Goal: Information Seeking & Learning: Learn about a topic

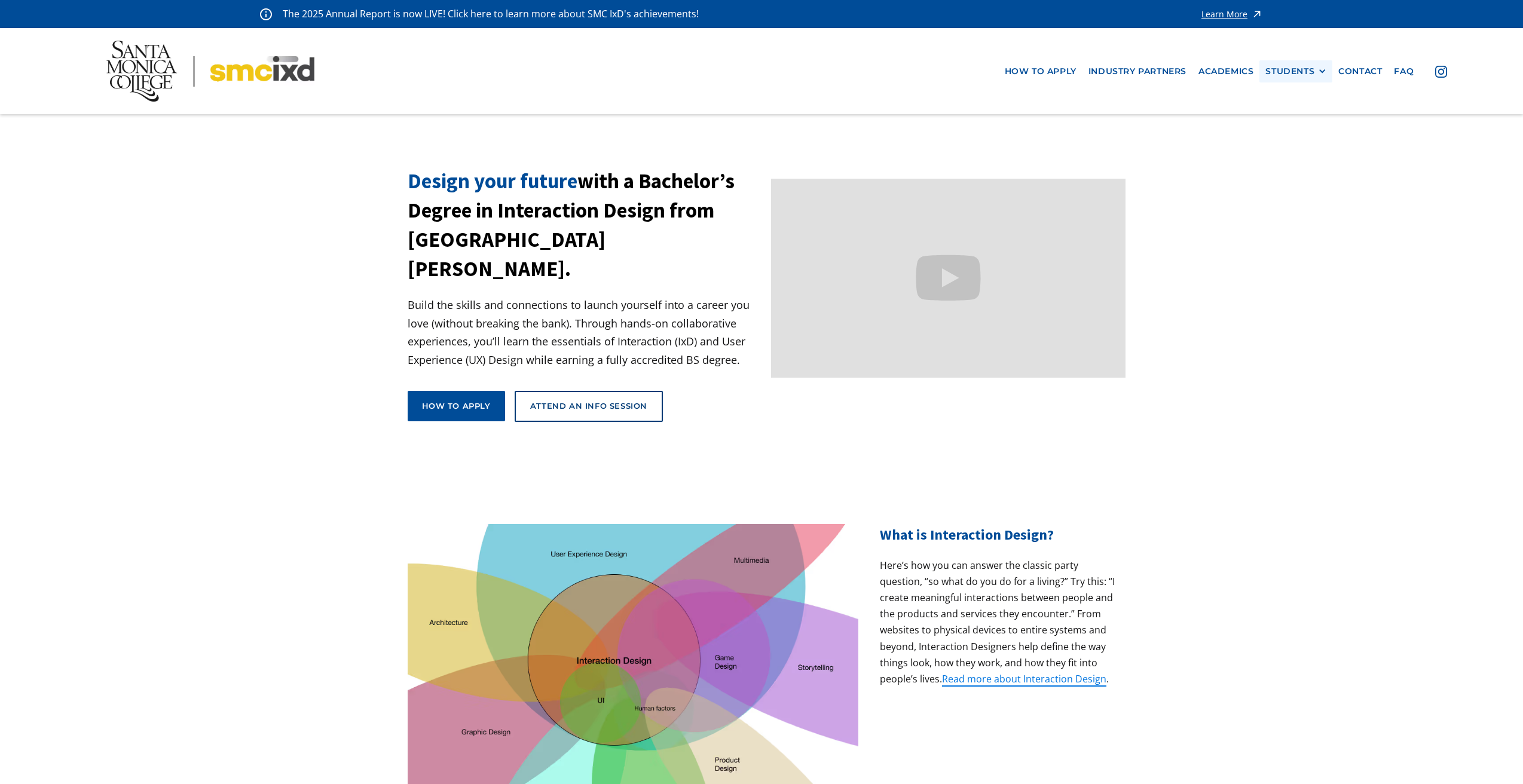
click at [1318, 74] on div at bounding box center [1322, 71] width 8 height 8
click at [1295, 142] on link "Alumni" at bounding box center [1319, 137] width 108 height 22
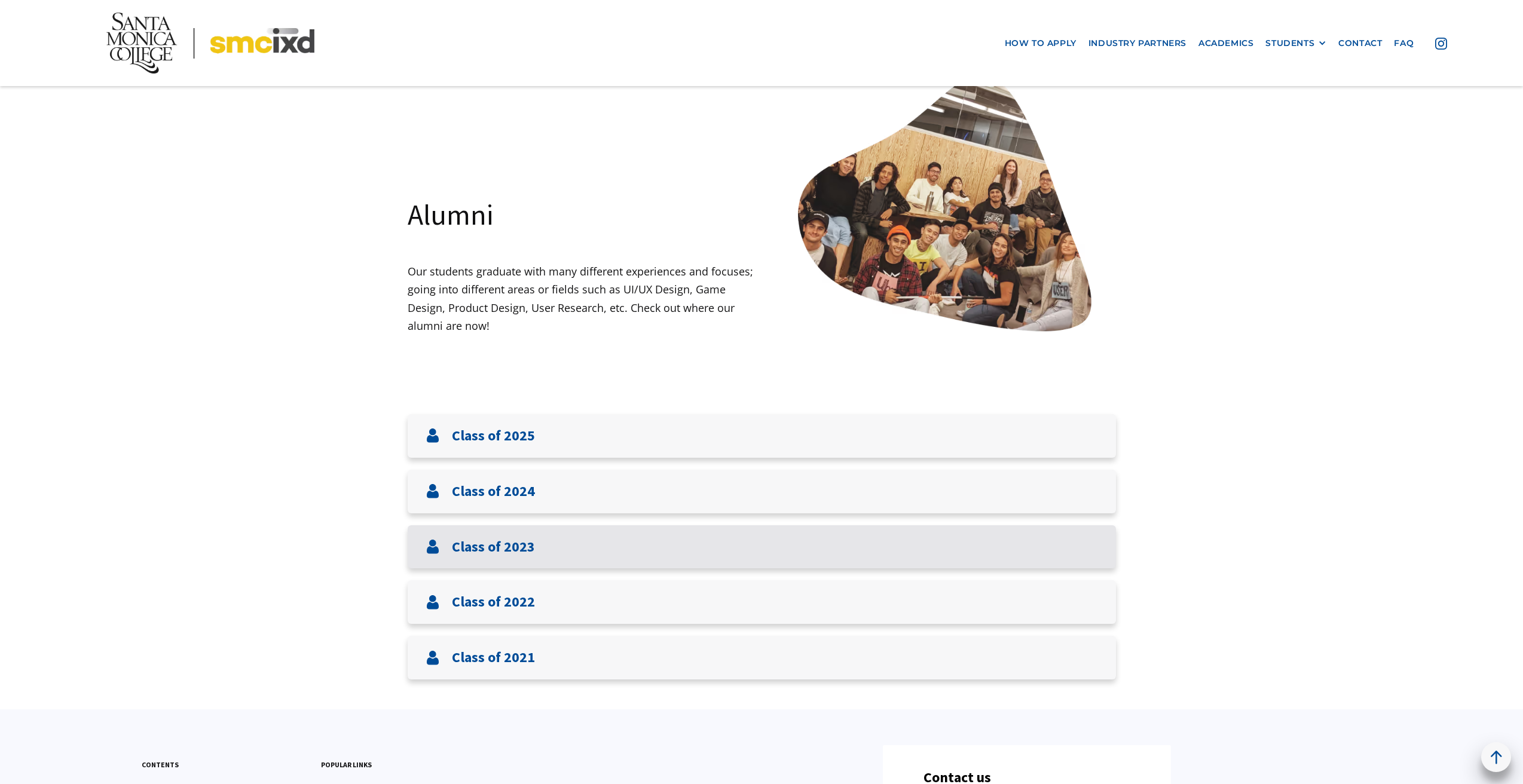
scroll to position [165, 0]
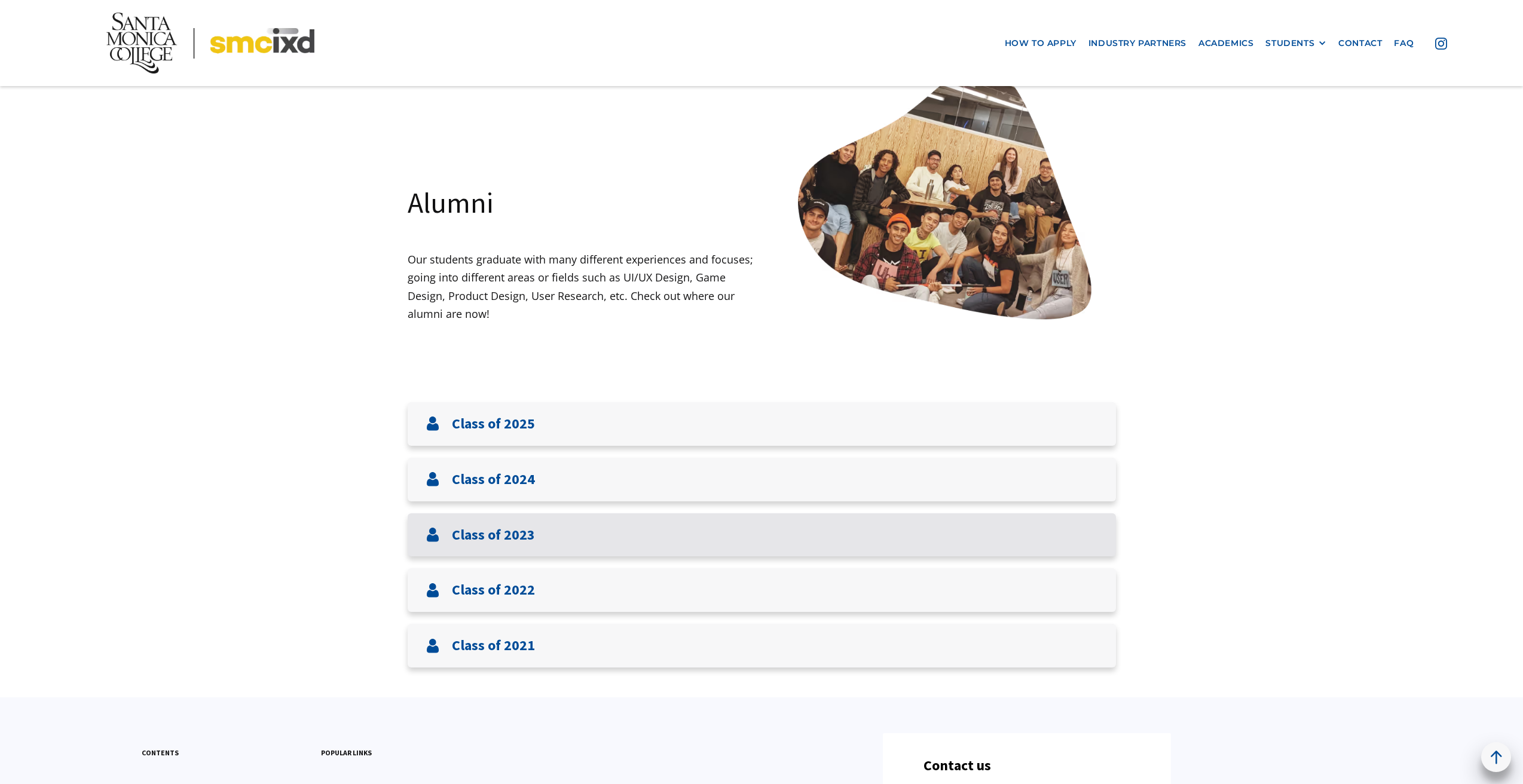
click at [637, 537] on div "Class of 2023" at bounding box center [762, 535] width 708 height 44
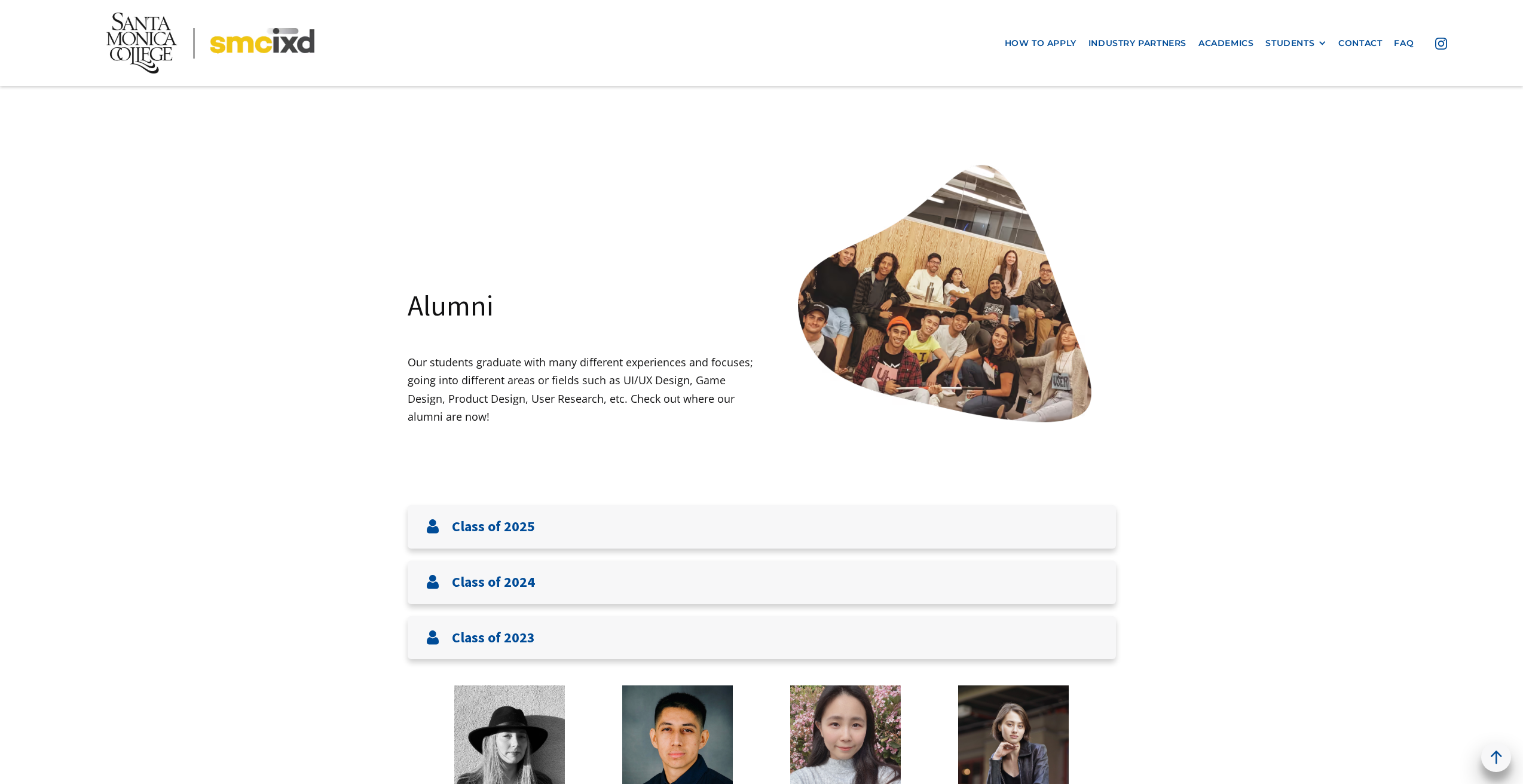
scroll to position [0, 0]
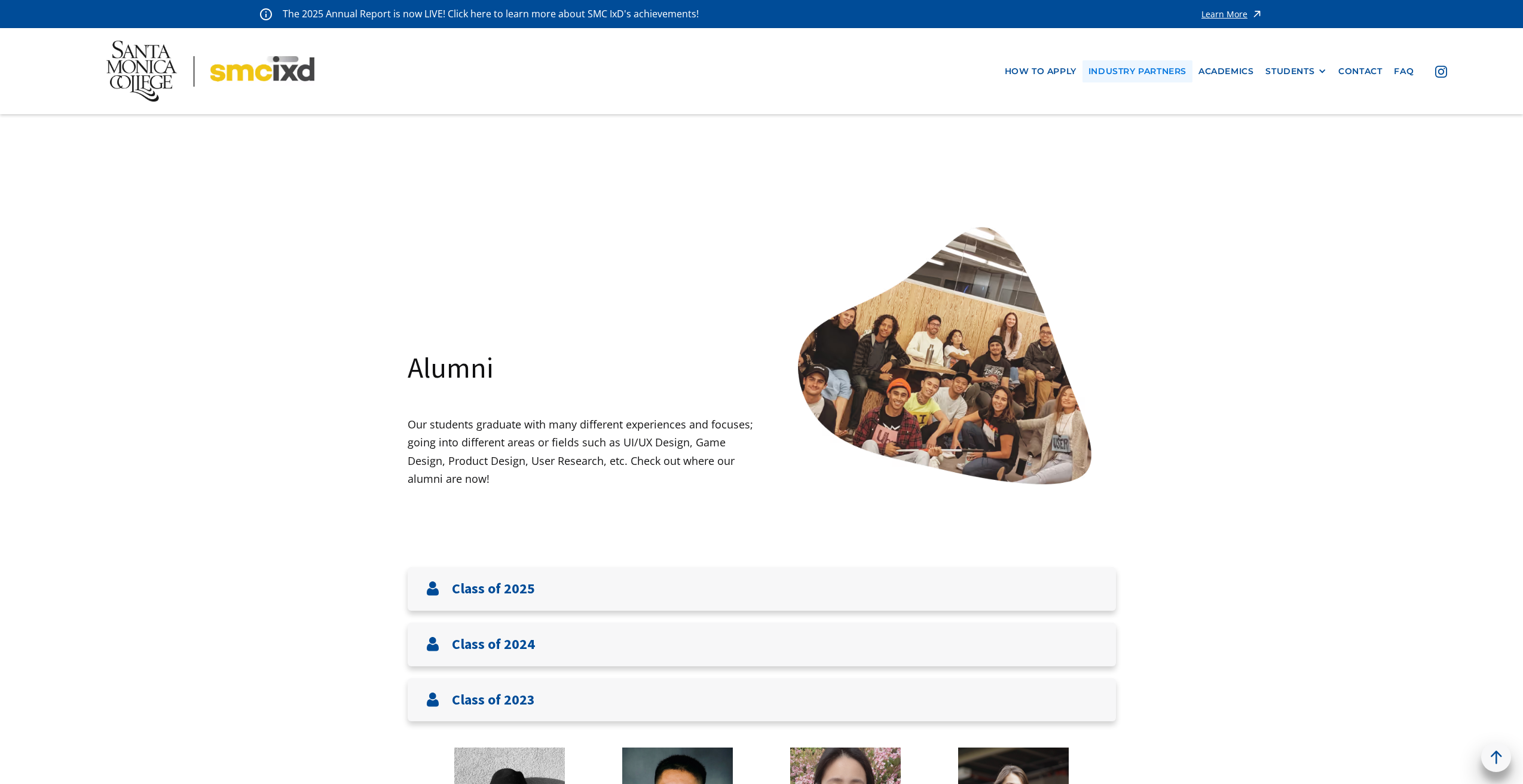
click at [1135, 74] on link "industry partners" at bounding box center [1137, 71] width 110 height 22
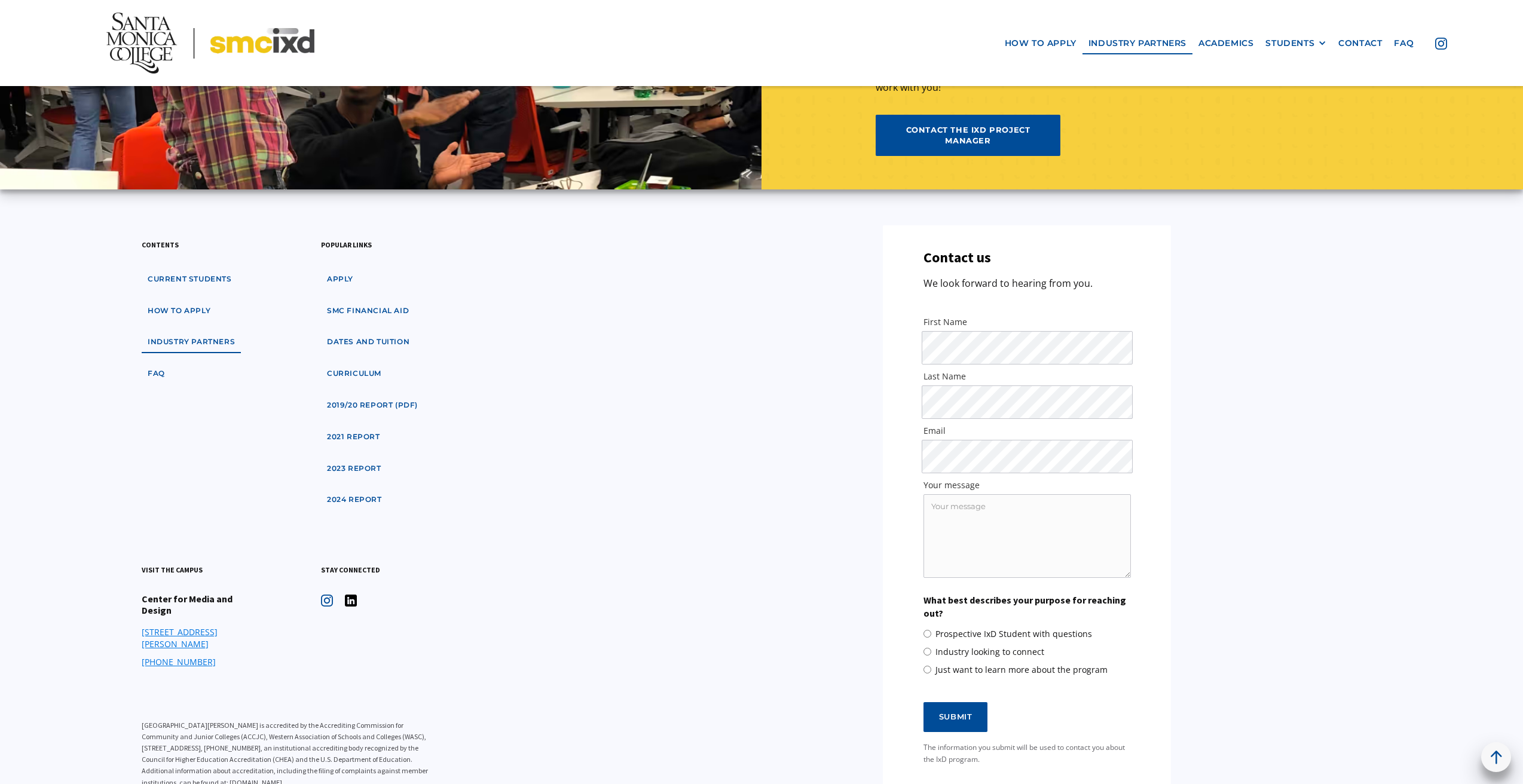
scroll to position [3943, 0]
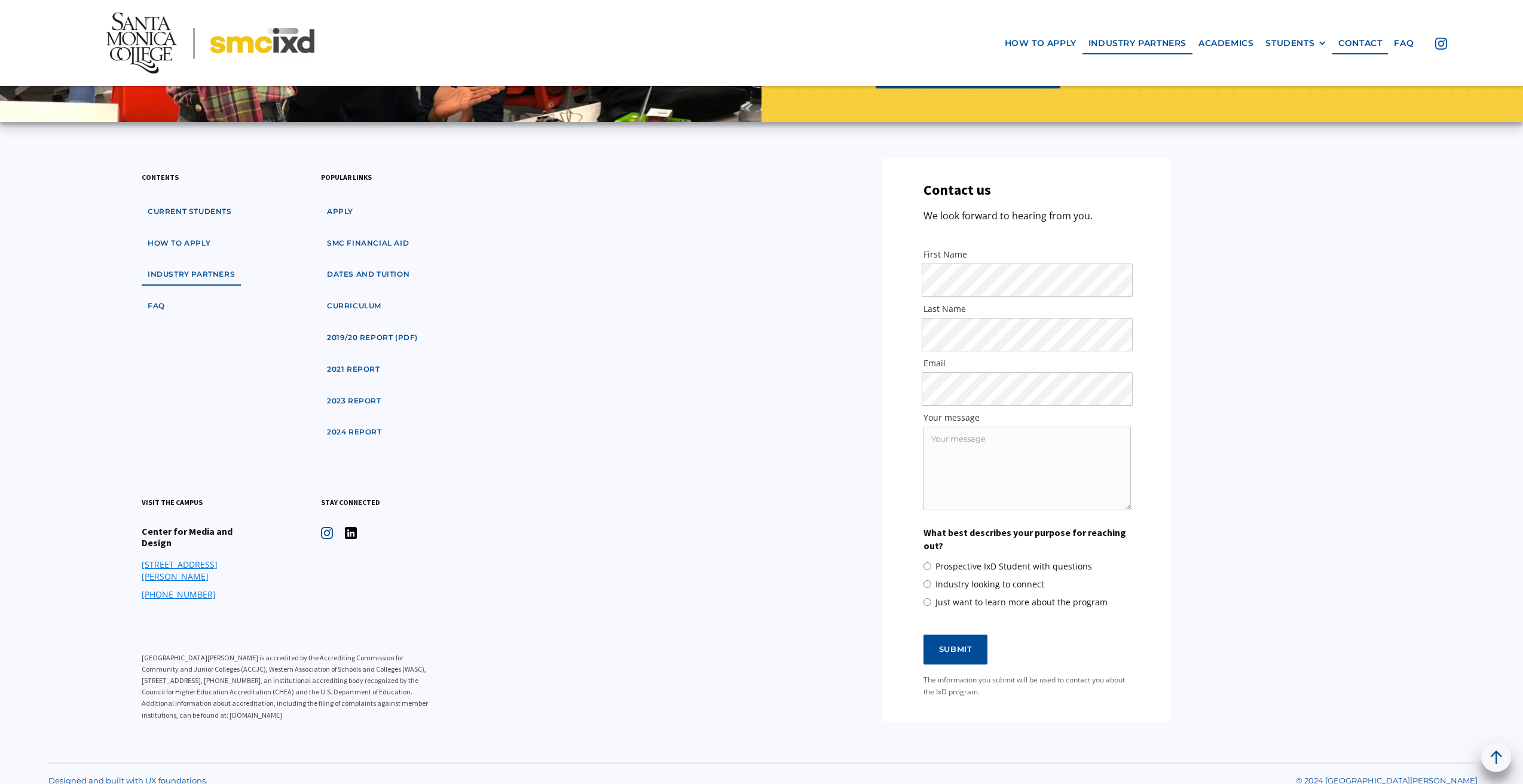
click at [289, 51] on img at bounding box center [210, 43] width 208 height 61
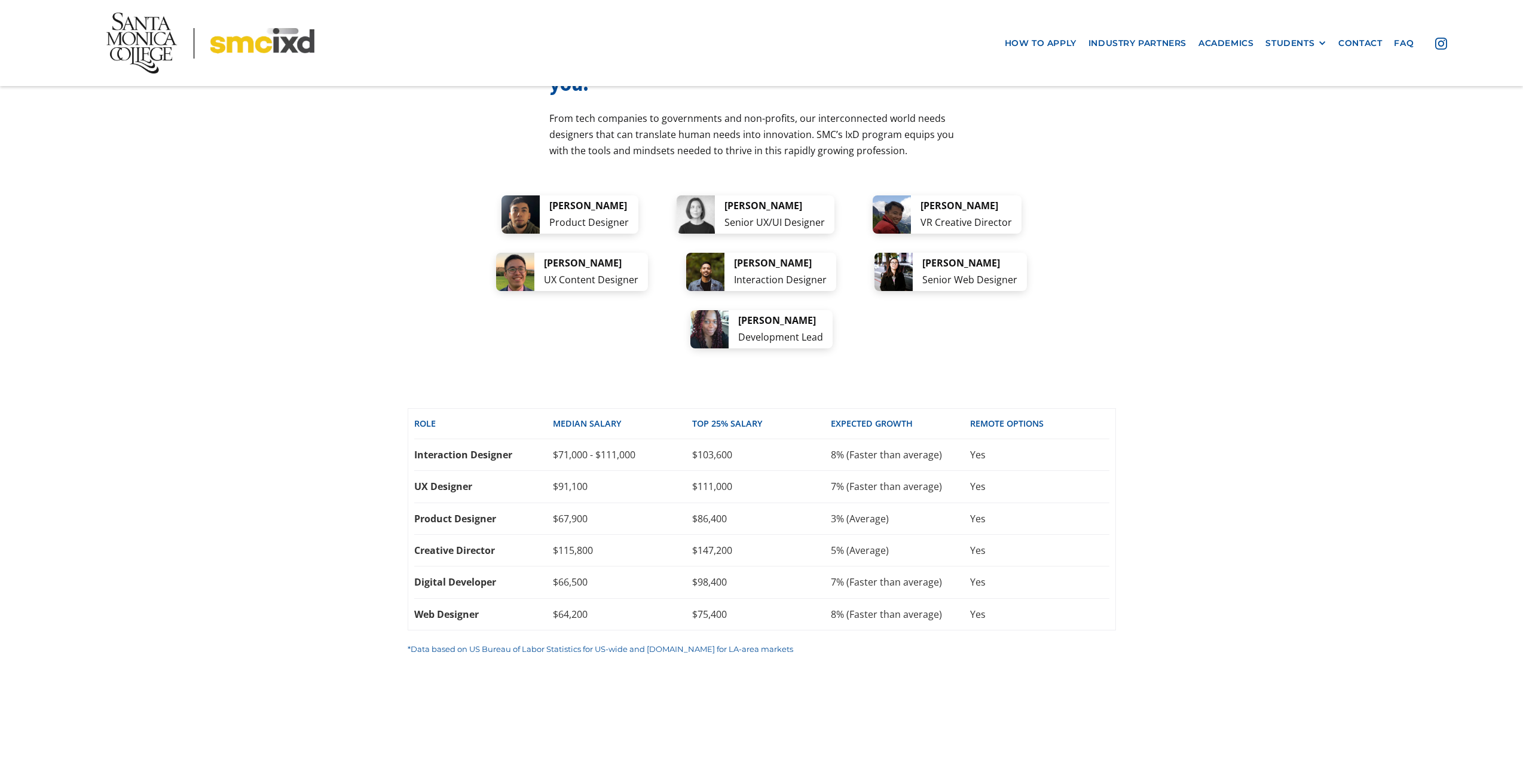
scroll to position [2388, 0]
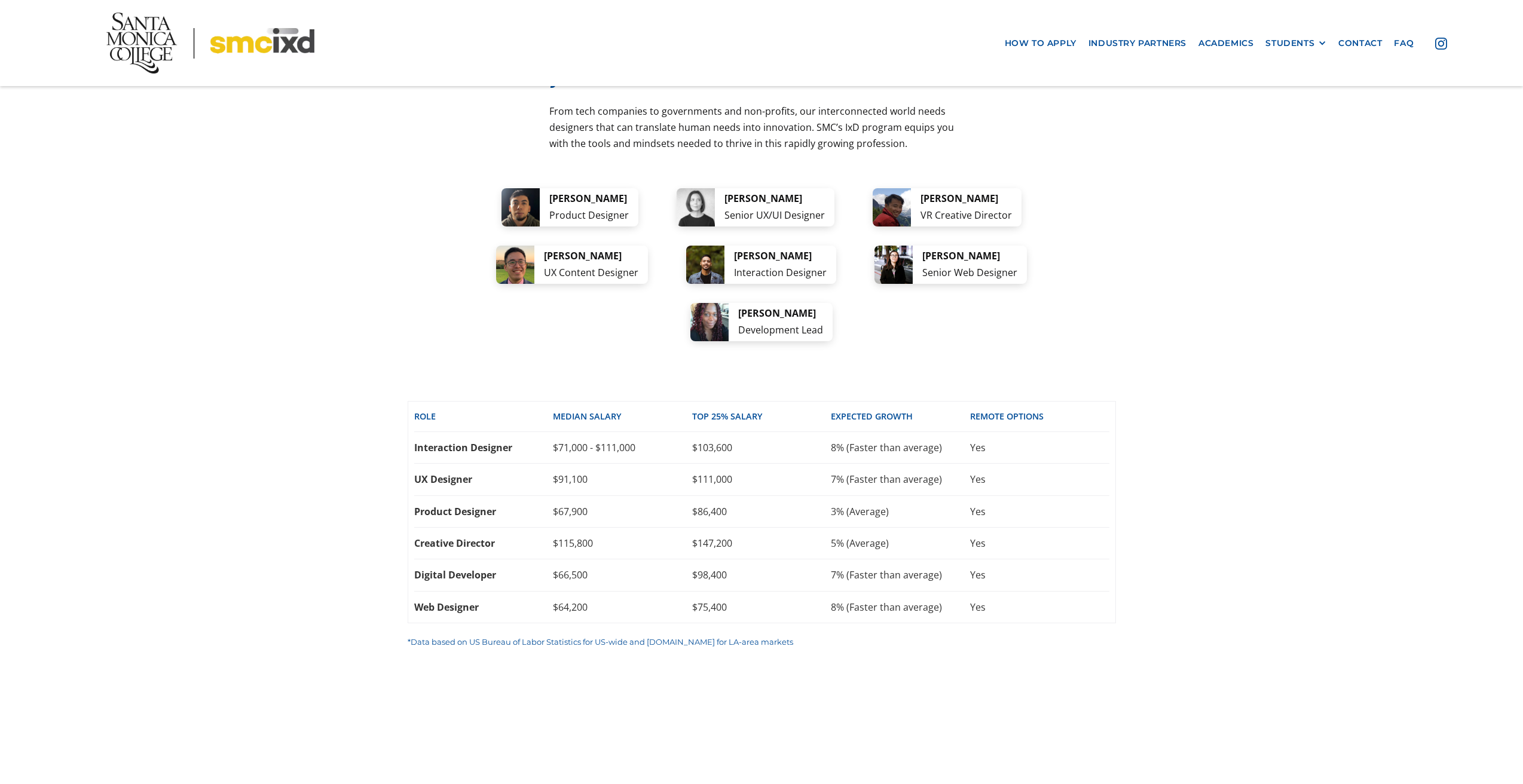
click at [1216, 315] on div "career options A few ideas of where your new skills can take you: From tech com…" at bounding box center [762, 330] width 1523 height 780
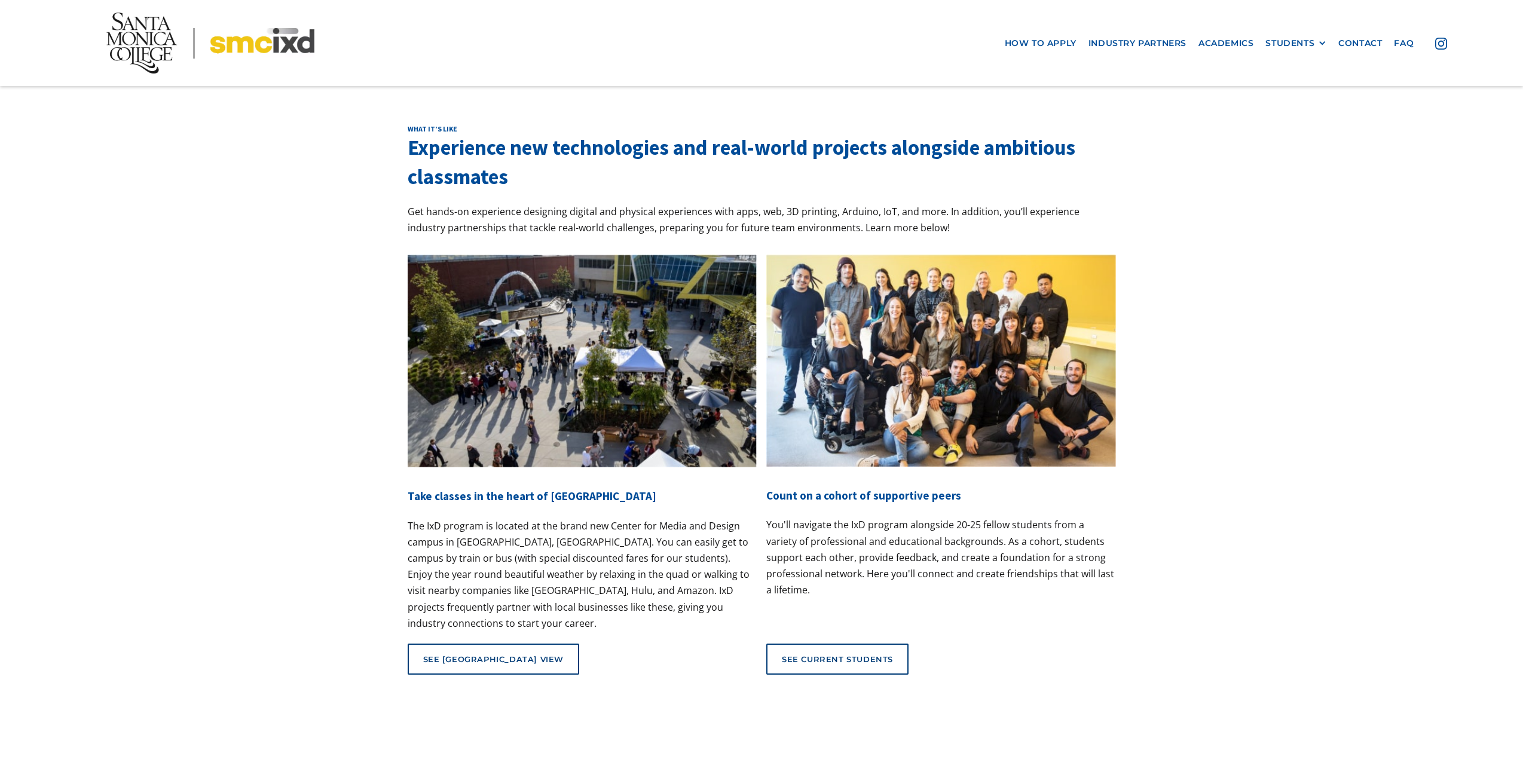
scroll to position [4673, 0]
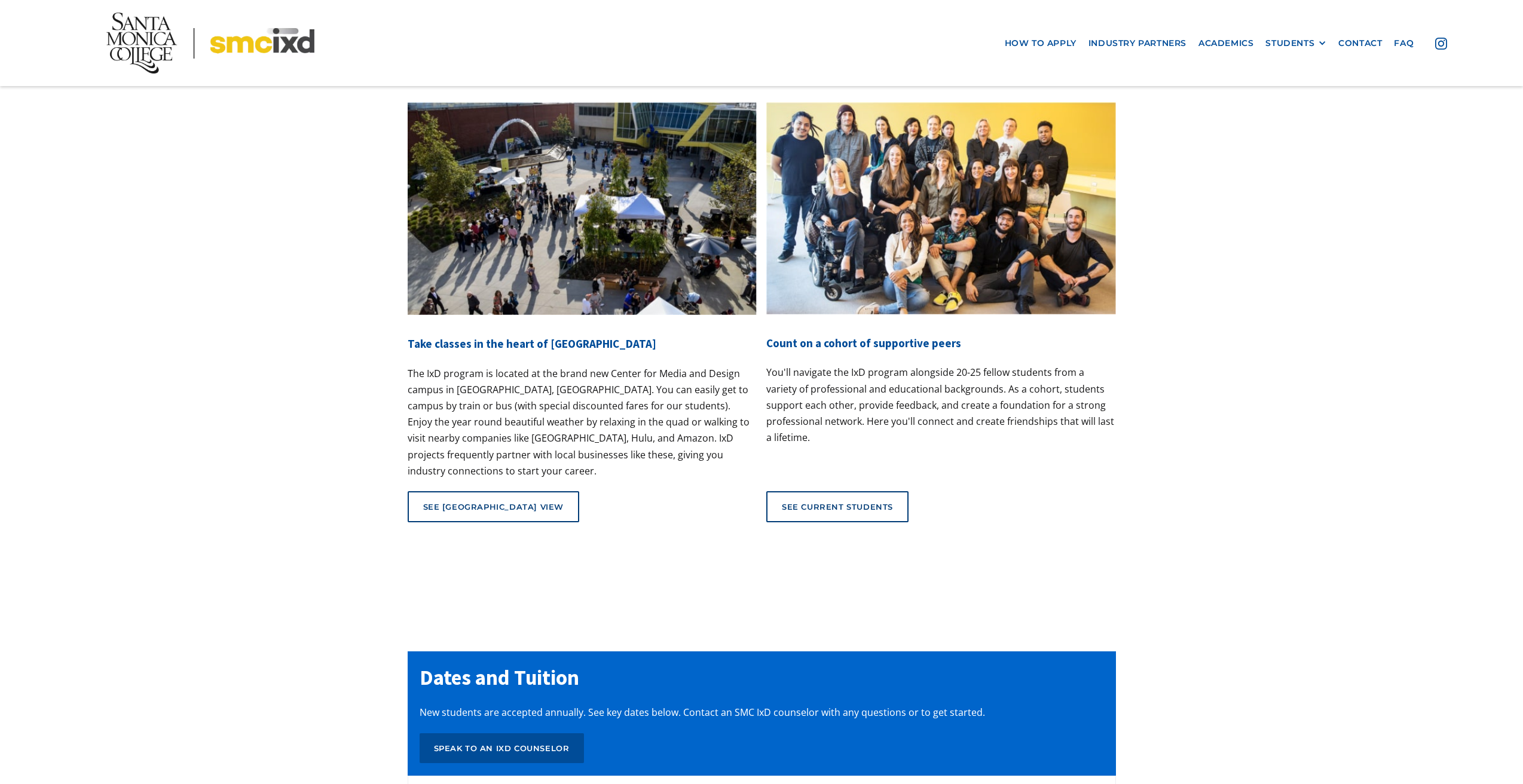
click at [1232, 333] on div "What it’s like Experience new technologies and real-world projects alongside am…" at bounding box center [762, 252] width 1523 height 680
